Goal: Task Accomplishment & Management: Use online tool/utility

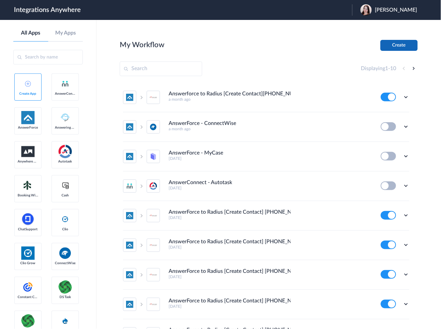
click at [396, 44] on button "Create" at bounding box center [399, 45] width 37 height 11
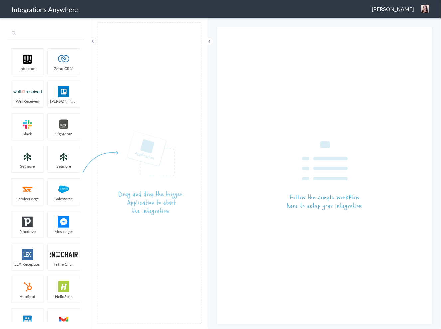
click at [25, 32] on input "text" at bounding box center [46, 33] width 78 height 13
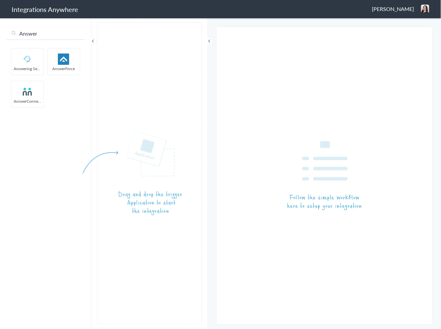
type input "Answer"
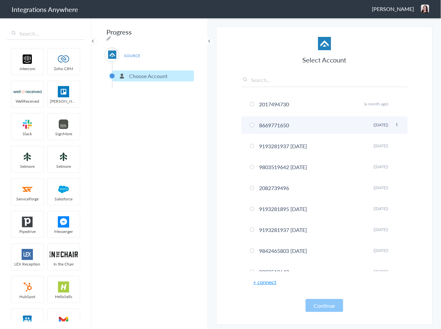
click at [251, 124] on span at bounding box center [252, 125] width 4 height 4
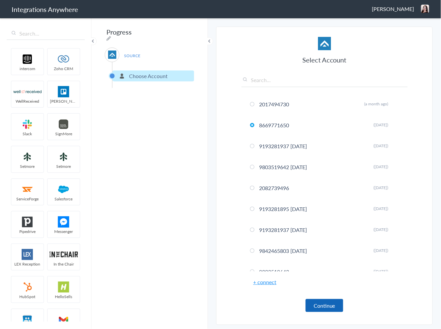
click at [326, 301] on button "Continue" at bounding box center [325, 305] width 38 height 13
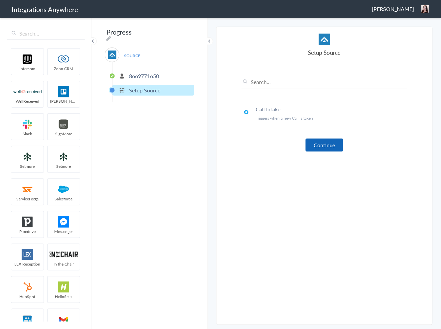
click at [319, 148] on button "Continue" at bounding box center [325, 145] width 38 height 13
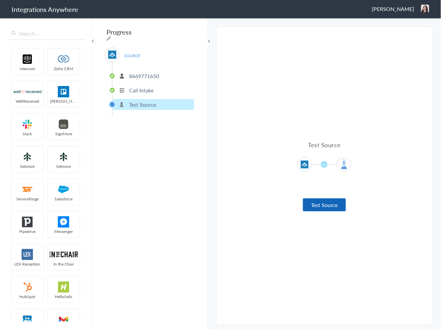
click at [314, 208] on button "Test Source" at bounding box center [324, 205] width 43 height 13
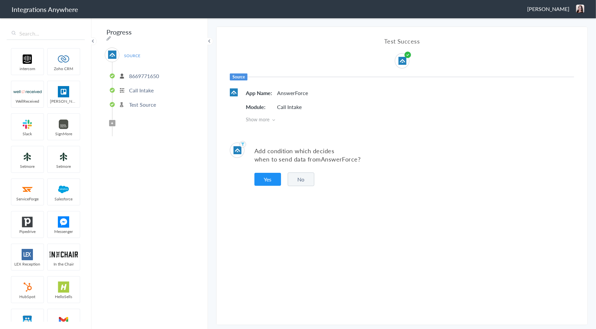
click at [304, 181] on button "No" at bounding box center [301, 180] width 27 height 14
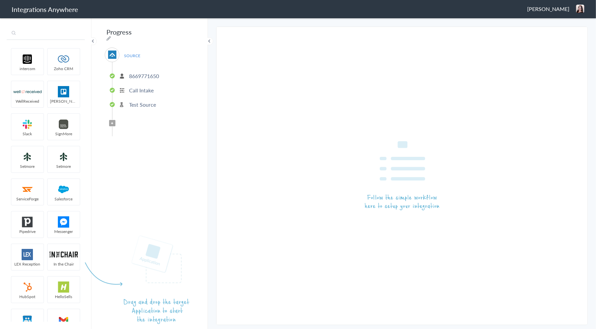
click at [27, 32] on input "text" at bounding box center [46, 33] width 78 height 13
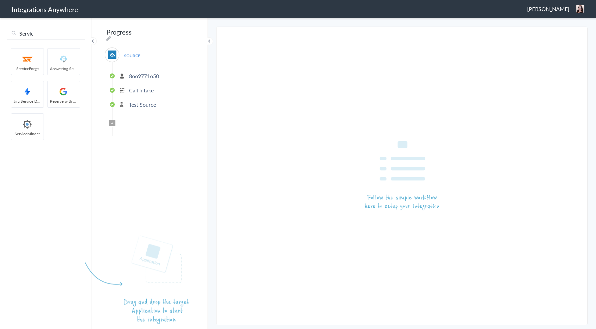
type input "Service"
